Goal: Information Seeking & Learning: Learn about a topic

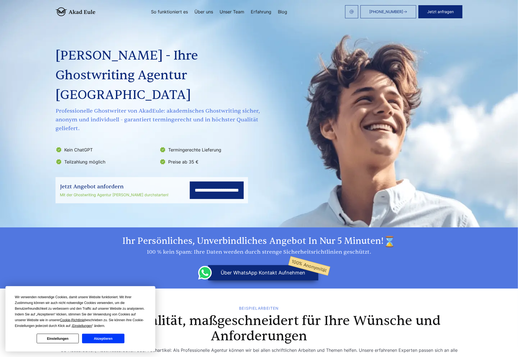
click at [102, 57] on h1 "[PERSON_NAME] - Ihre Ghostwriting Agentur [GEOGRAPHIC_DATA]" at bounding box center [159, 75] width 206 height 59
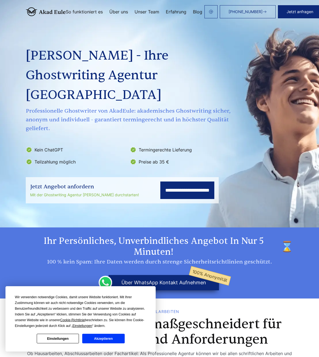
click at [178, 107] on span "Professionelle Ghostwriter von AkadEule: akademisches Ghostwriting sicher, anon…" at bounding box center [129, 120] width 206 height 26
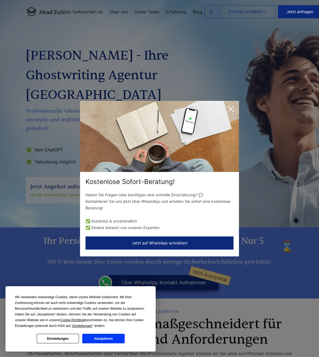
click at [228, 109] on icon at bounding box center [230, 109] width 11 height 11
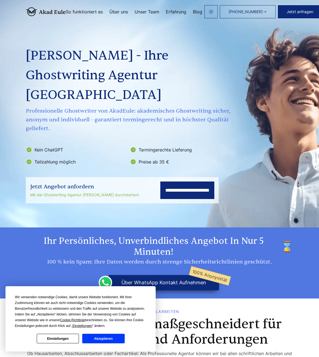
click at [84, 107] on span "Professionelle Ghostwriter von AkadEule: akademisches Ghostwriting sicher, anon…" at bounding box center [129, 120] width 206 height 26
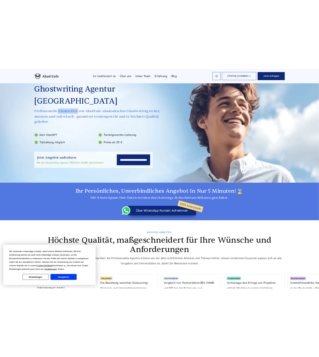
scroll to position [119, 0]
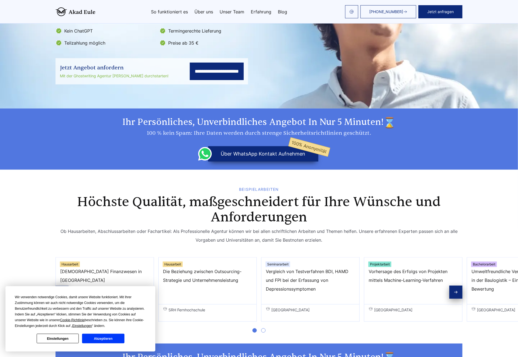
click at [217, 198] on h2 "Höchste Qualität, maßgeschneidert für Ihre Wünsche und Anforderungen" at bounding box center [259, 210] width 387 height 31
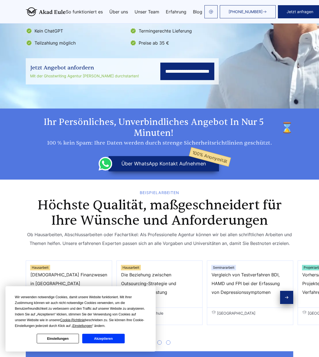
click at [286, 232] on div "BEISPIELARBEITEN Höchste Qualität, maßgeschneidert für Ihre Wünsche und Anforde…" at bounding box center [159, 307] width 280 height 232
